Goal: Navigation & Orientation: Understand site structure

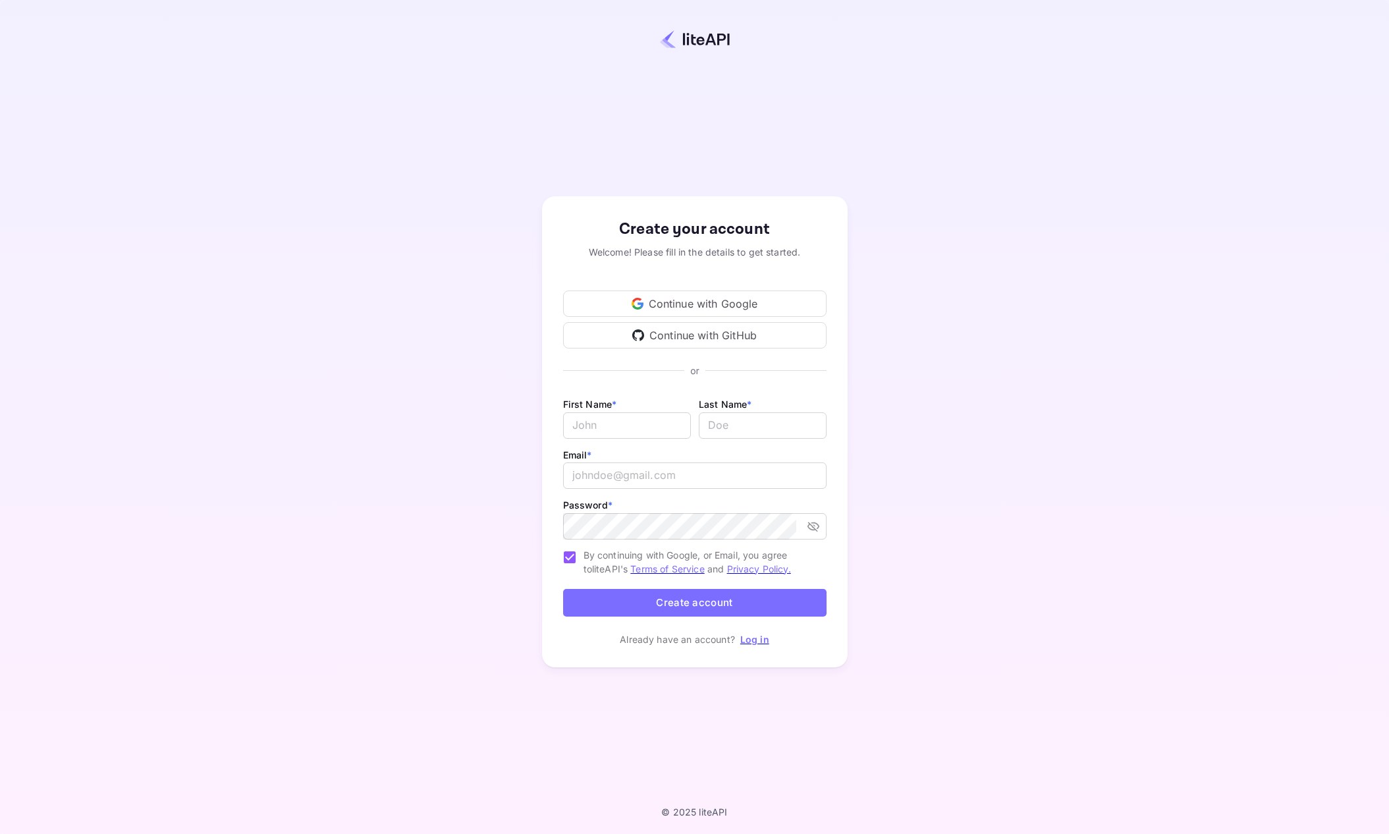
click at [746, 293] on div "Continue with Google" at bounding box center [694, 303] width 263 height 26
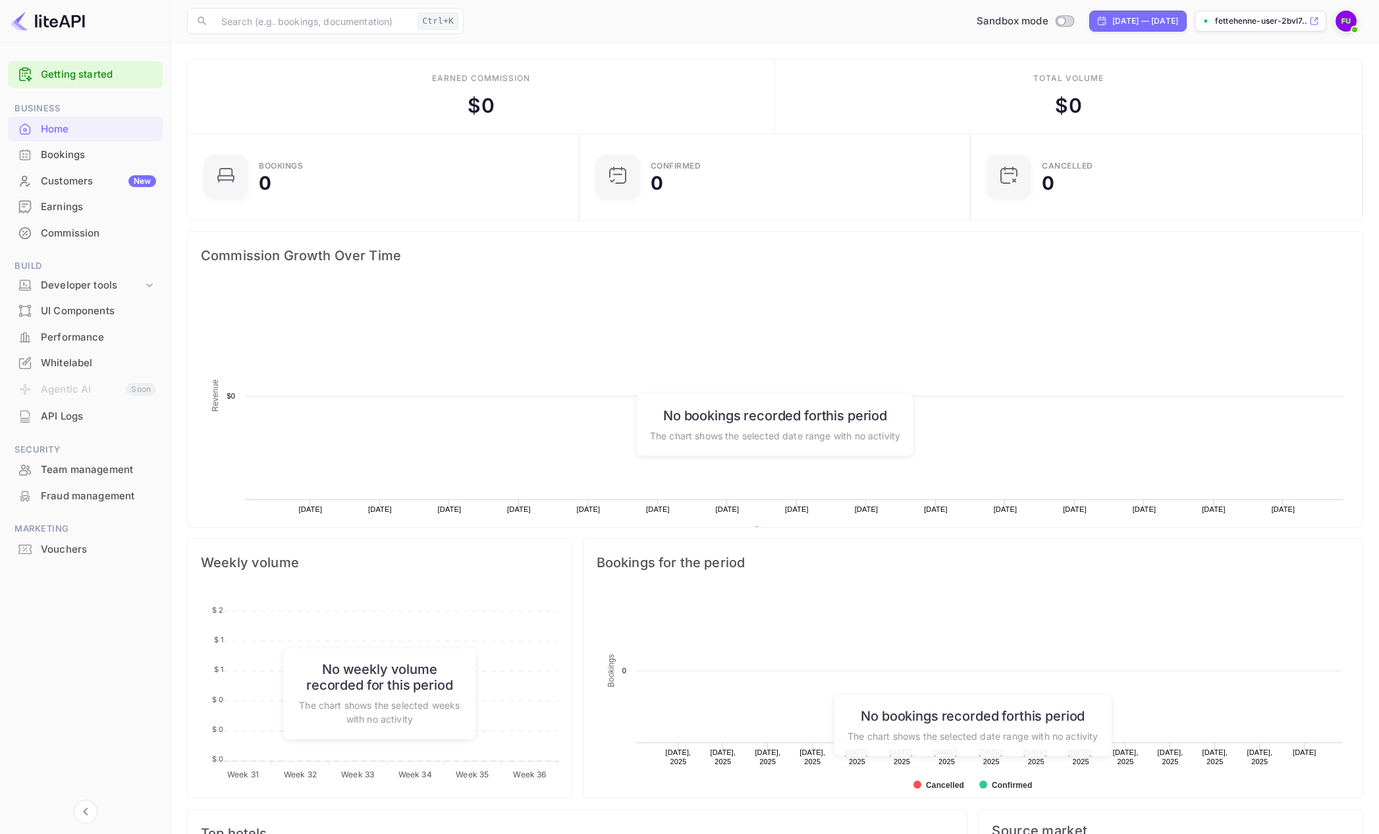
scroll to position [204, 373]
click at [99, 305] on div "UI Components" at bounding box center [98, 311] width 115 height 15
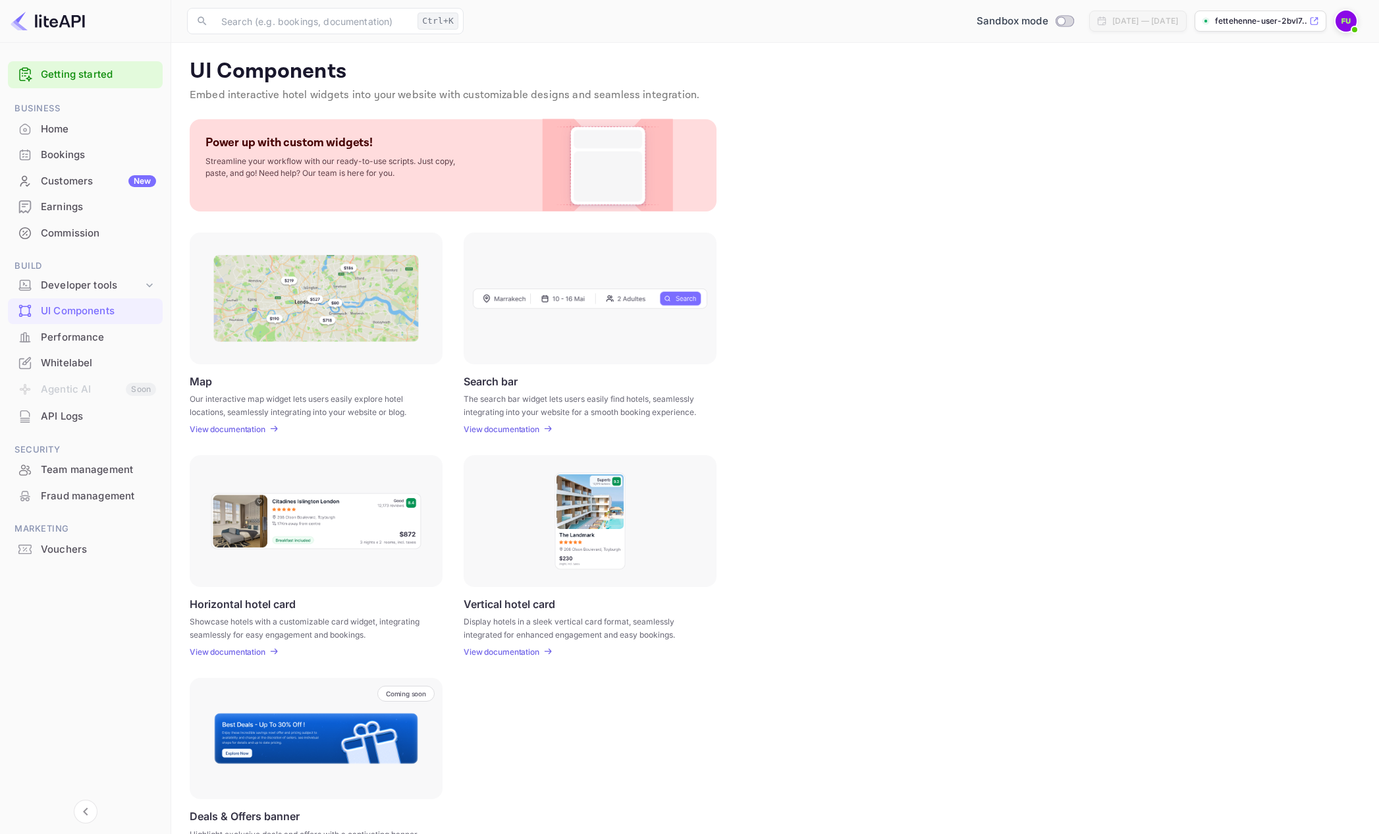
click at [141, 341] on div "Performance" at bounding box center [98, 337] width 115 height 15
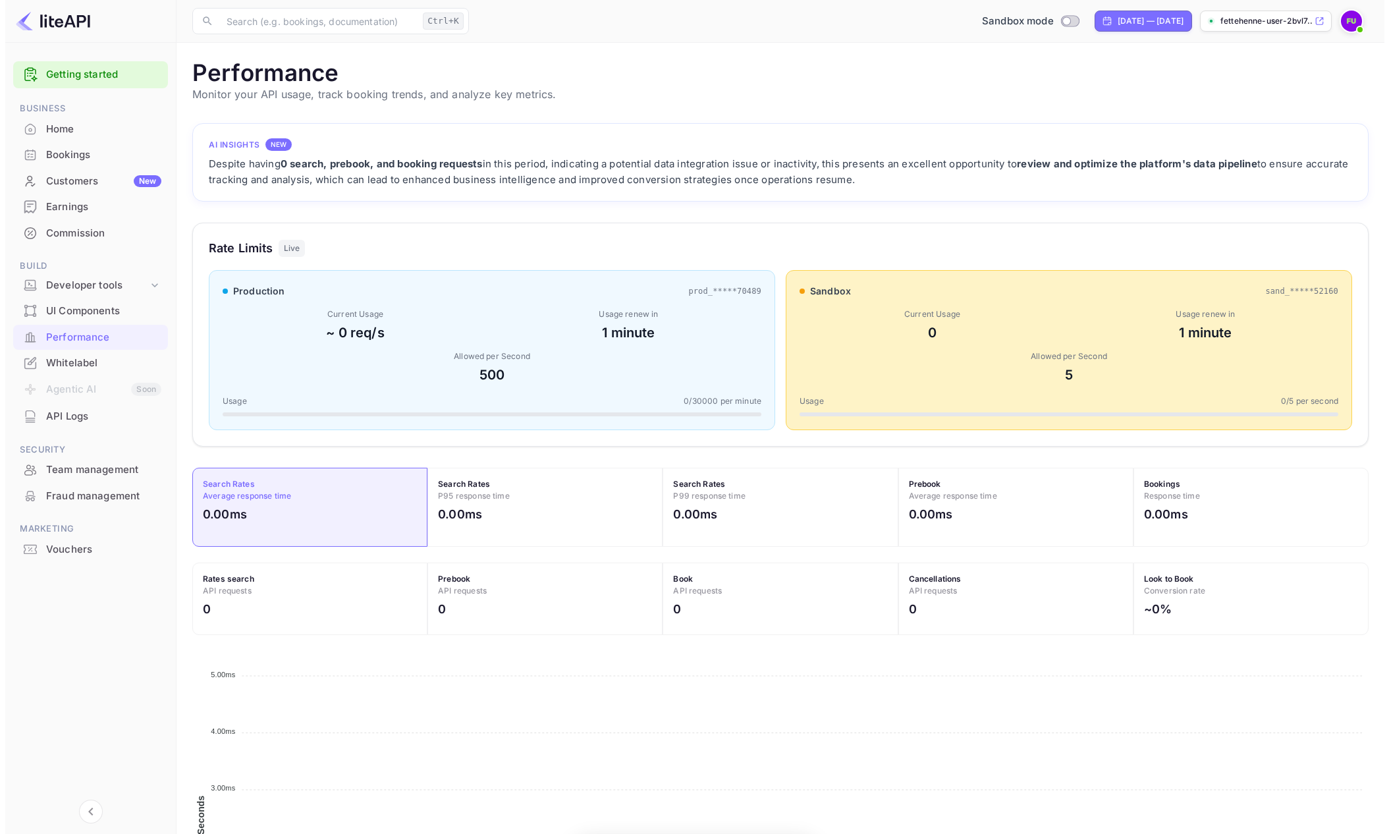
scroll to position [329, 1167]
click at [78, 368] on div "Whitelabel" at bounding box center [98, 363] width 115 height 15
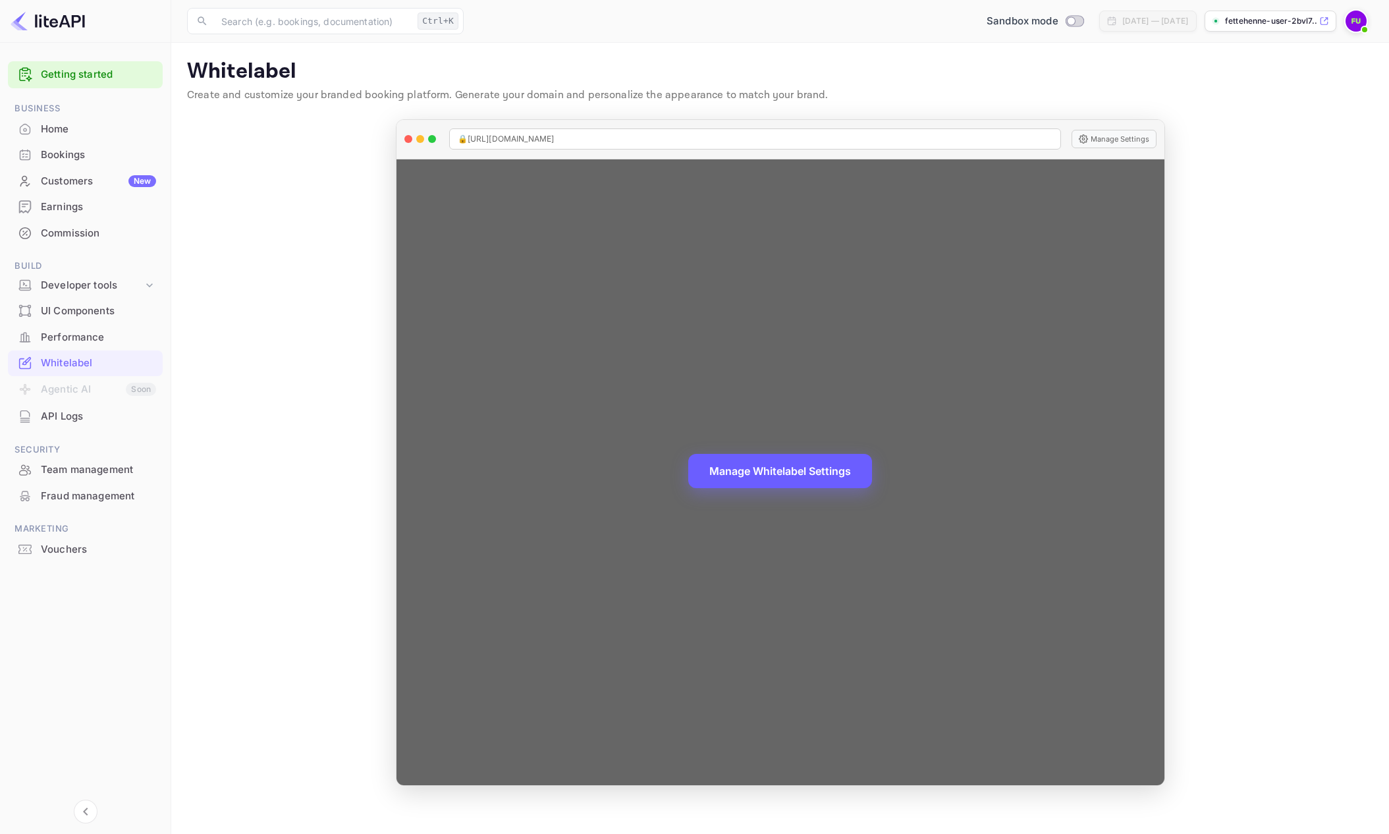
click at [808, 477] on button "Manage Whitelabel Settings" at bounding box center [780, 471] width 184 height 34
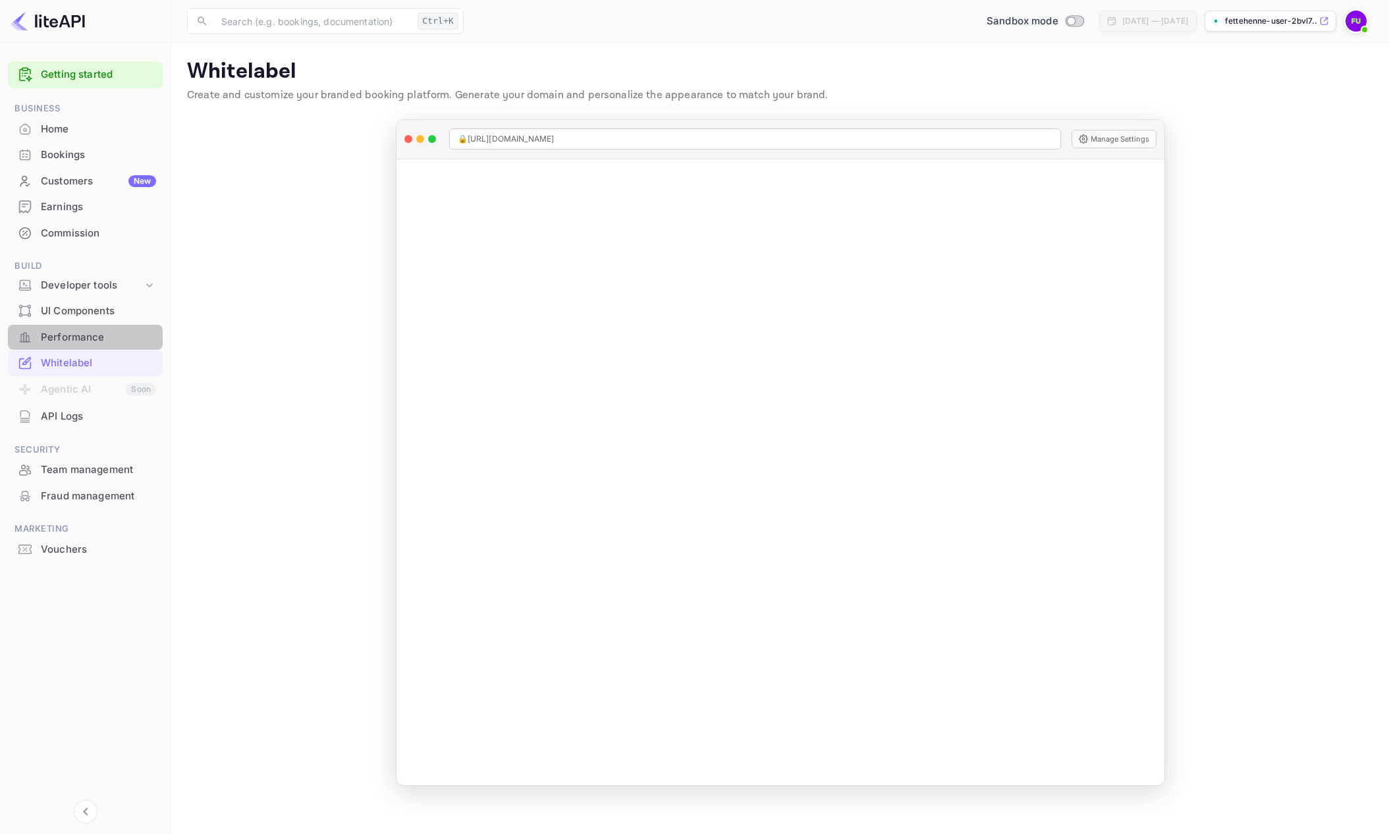
click at [96, 339] on div "Performance" at bounding box center [98, 337] width 115 height 15
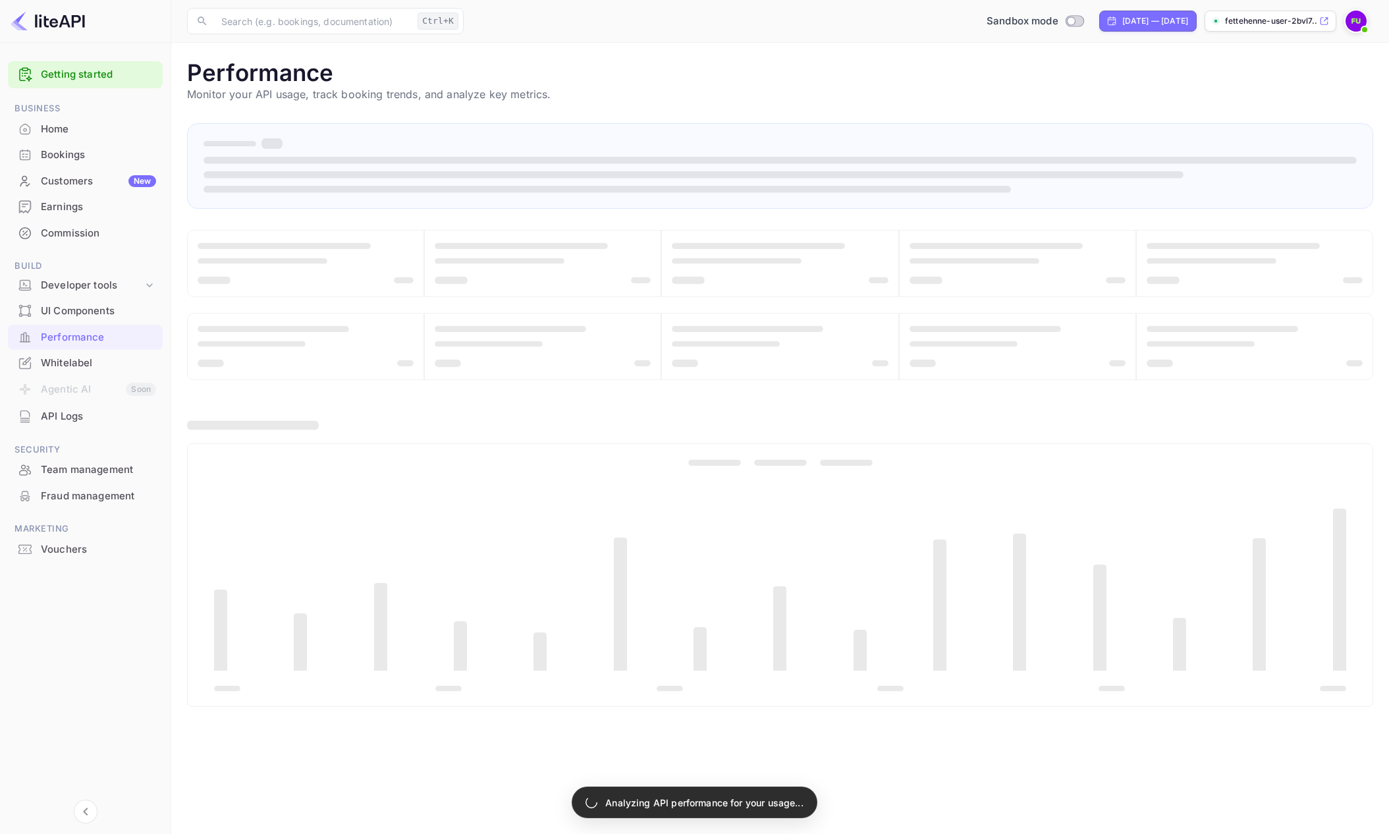
click at [80, 157] on div "Bookings" at bounding box center [98, 155] width 115 height 15
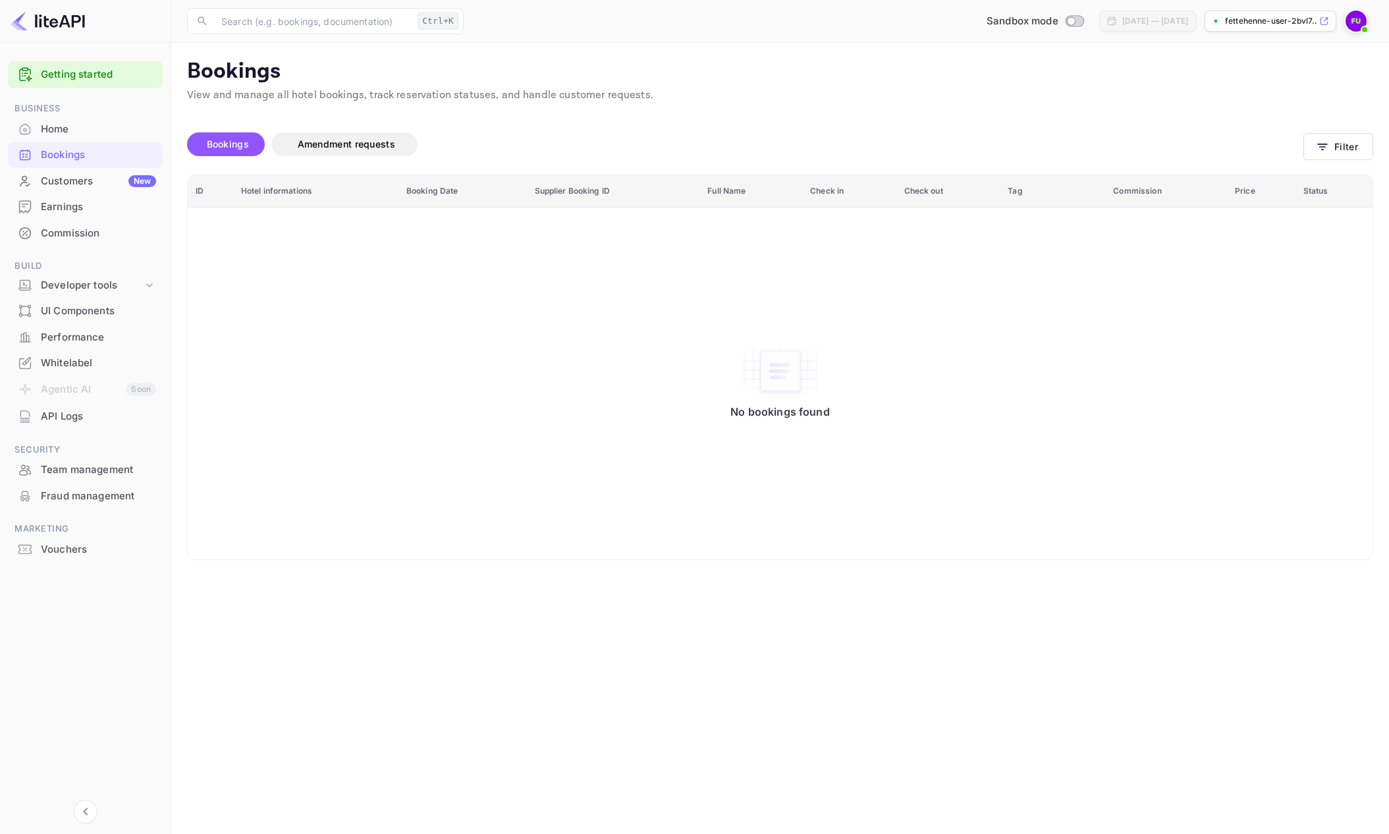
click at [97, 180] on div "Customers New" at bounding box center [98, 181] width 115 height 15
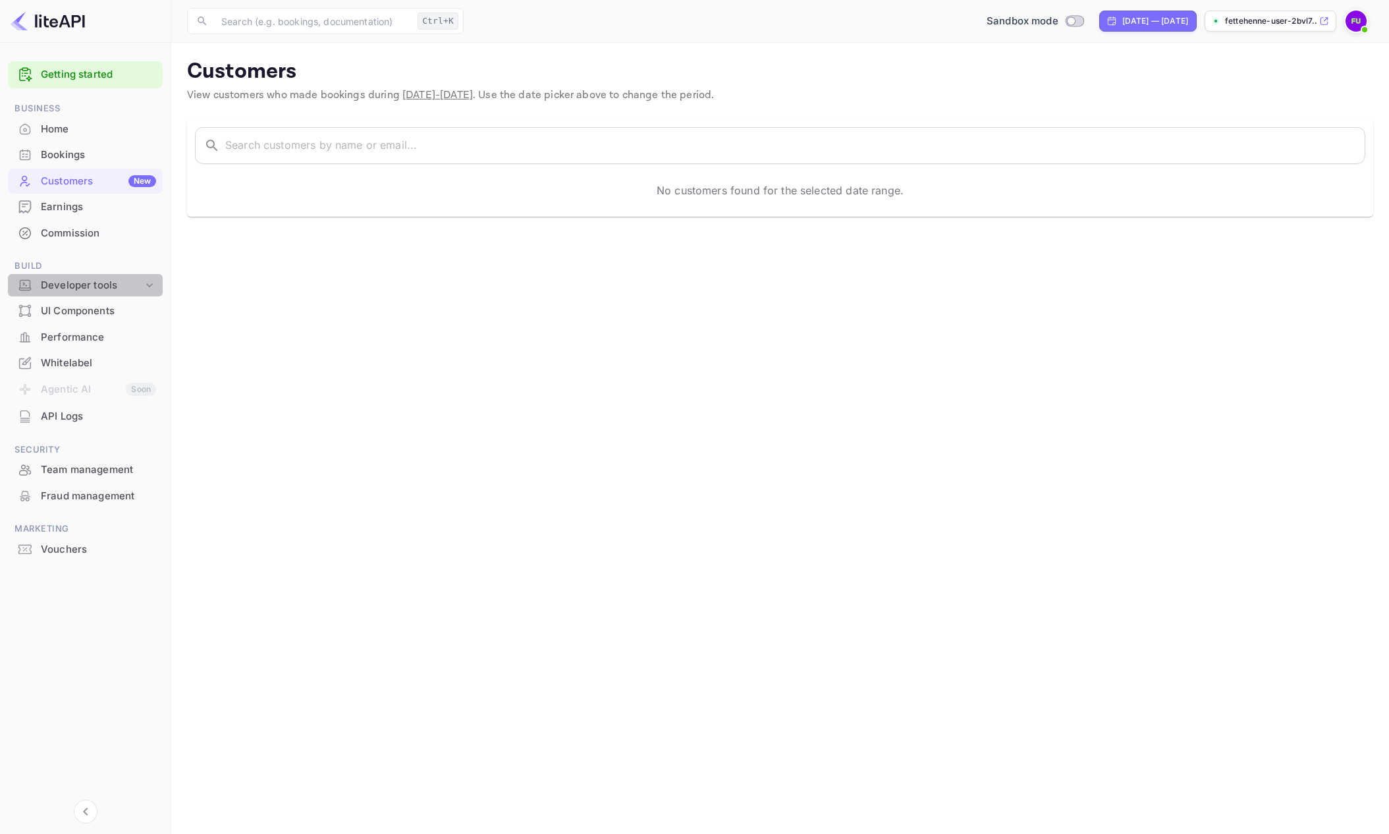
click at [111, 285] on div "Developer tools" at bounding box center [92, 285] width 102 height 15
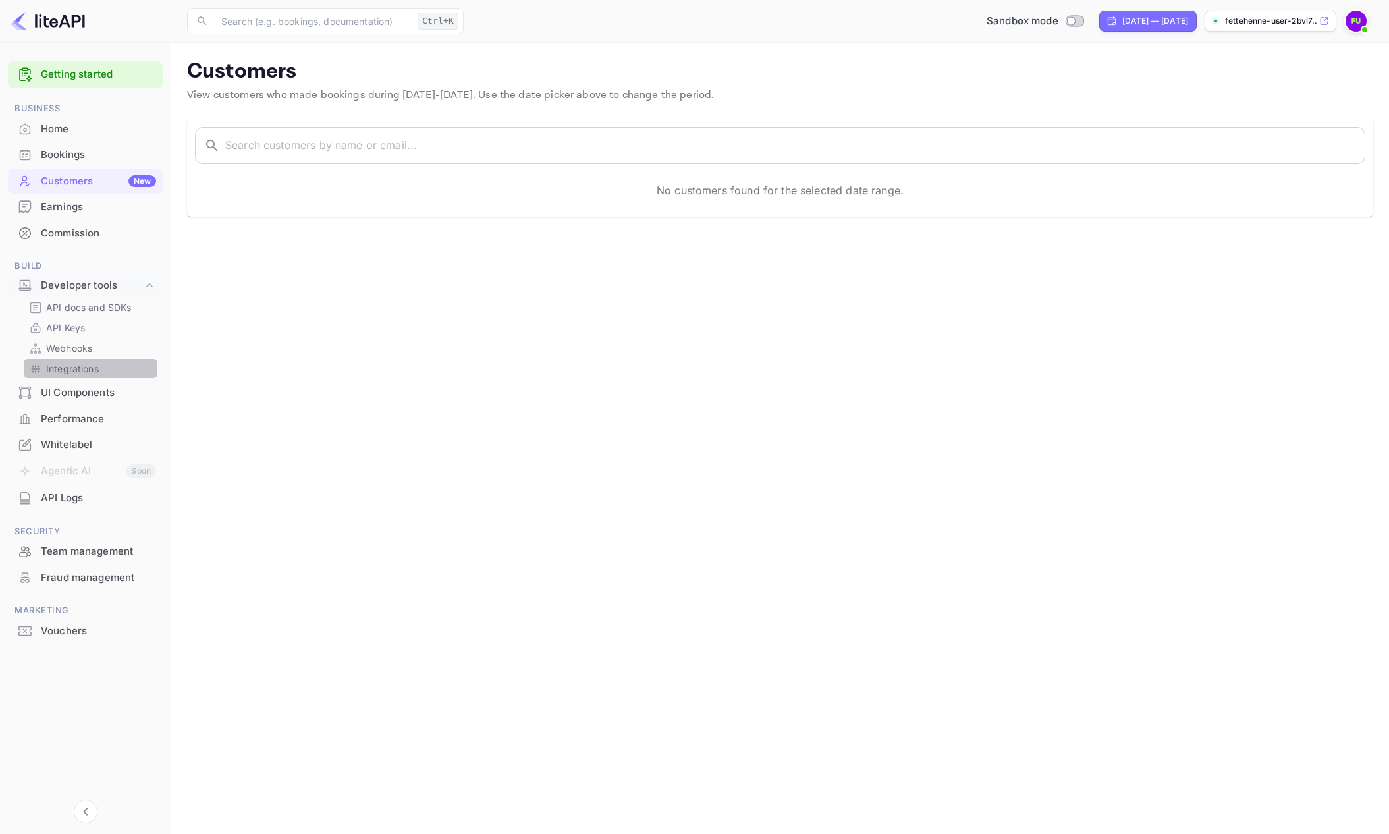
click at [58, 361] on div "Integrations" at bounding box center [91, 368] width 134 height 19
click at [1307, 20] on p "fettehenne-user-2bvl7...." at bounding box center [1271, 21] width 92 height 12
click at [79, 368] on p "Integrations" at bounding box center [72, 369] width 53 height 14
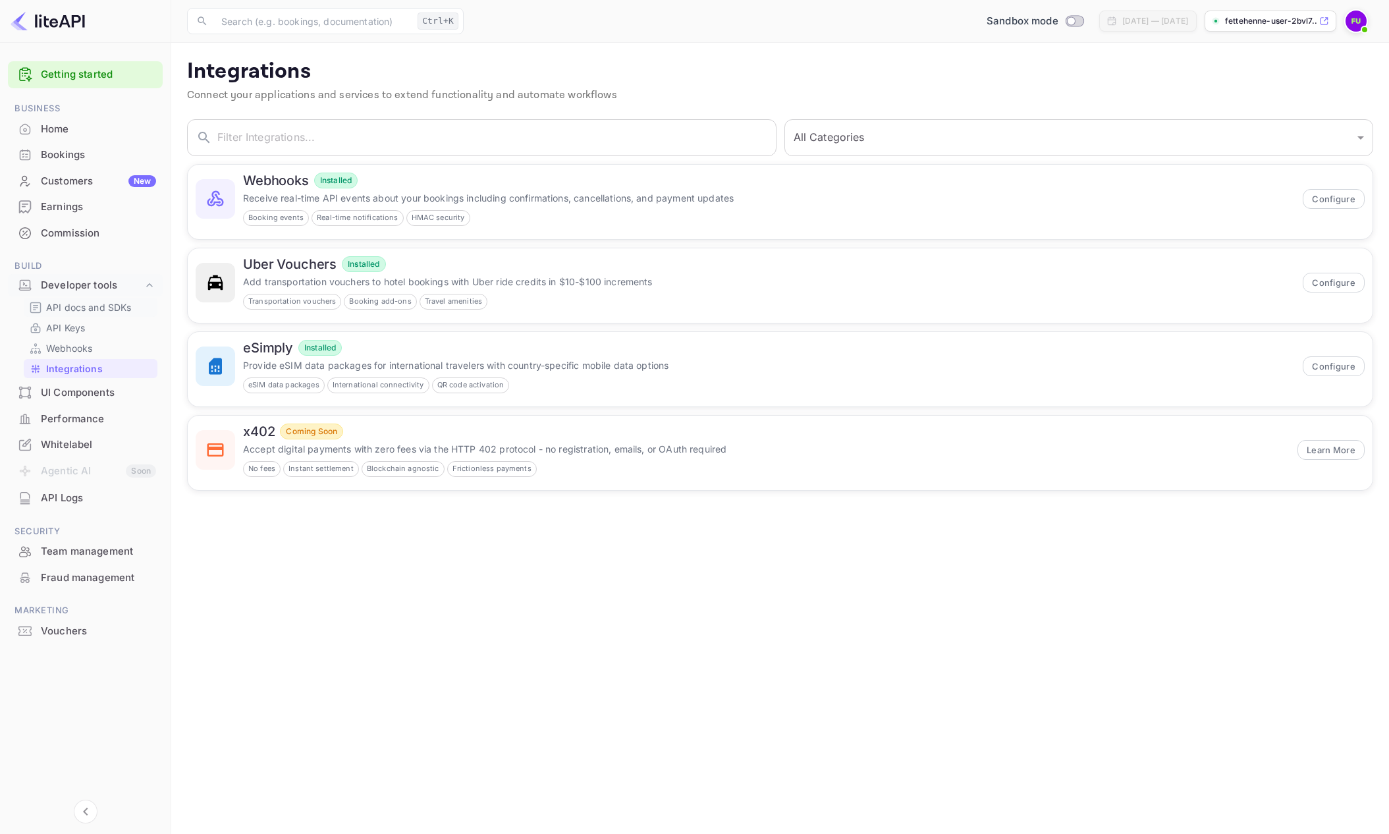
click at [85, 306] on p "API docs and SDKs" at bounding box center [89, 307] width 86 height 14
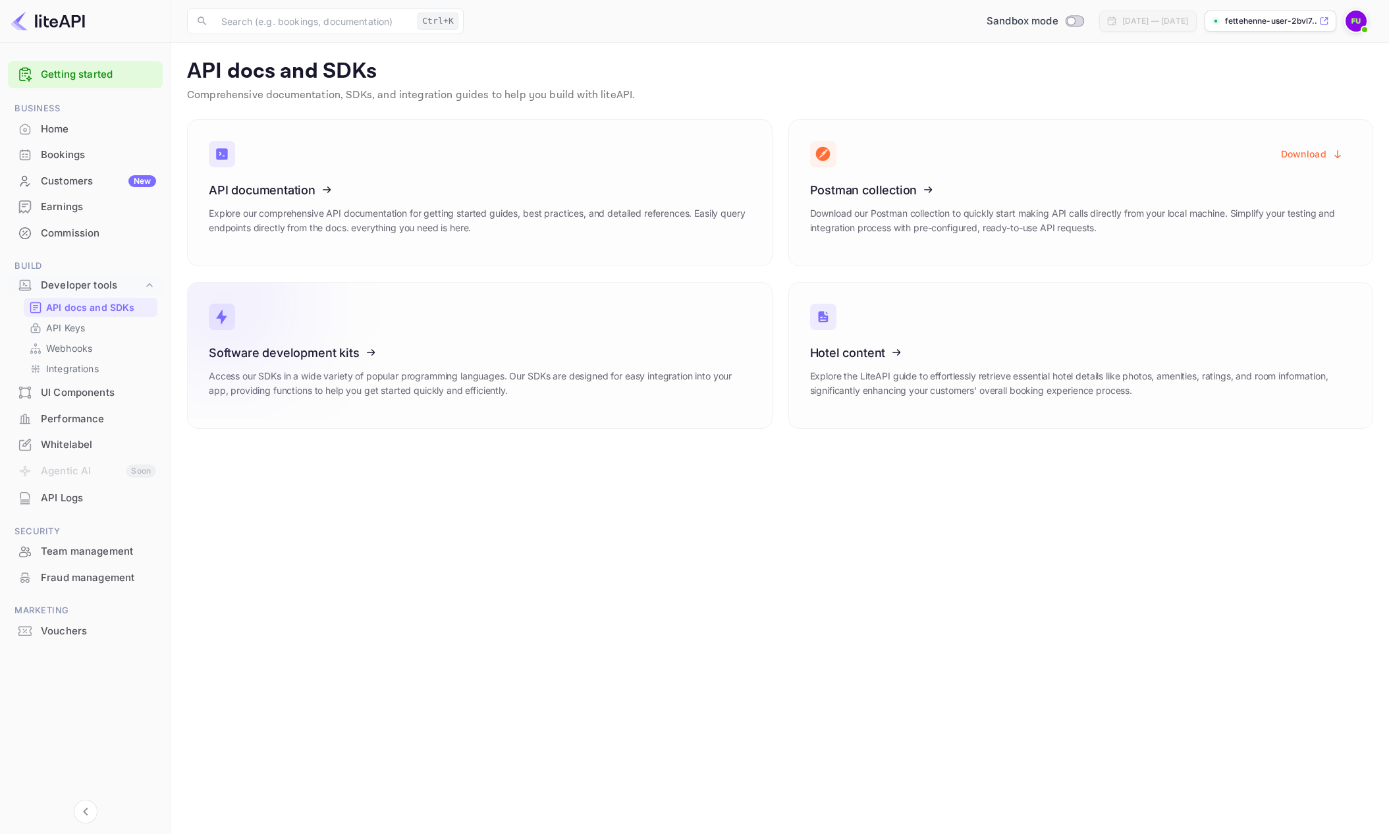
click at [265, 334] on icon at bounding box center [290, 351] width 205 height 136
